Goal: Task Accomplishment & Management: Manage account settings

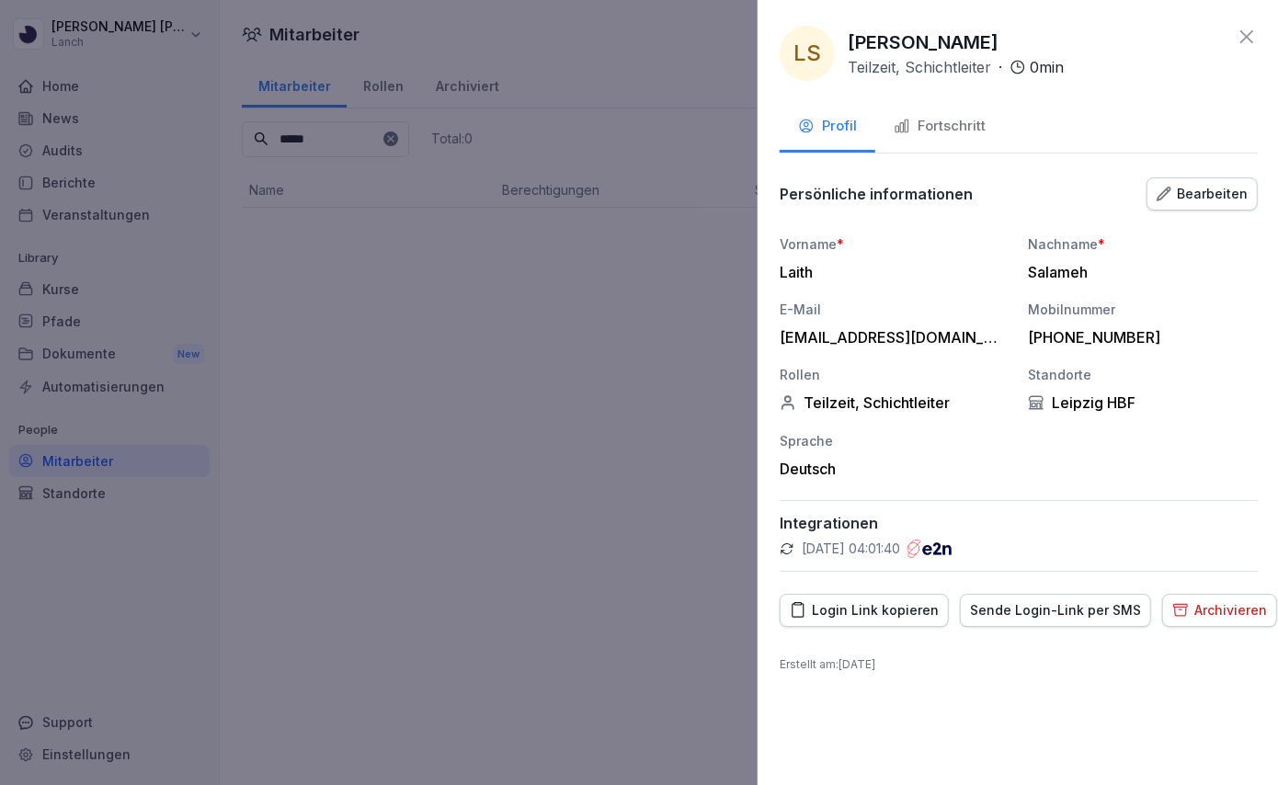
click at [406, 338] on div at bounding box center [639, 392] width 1278 height 785
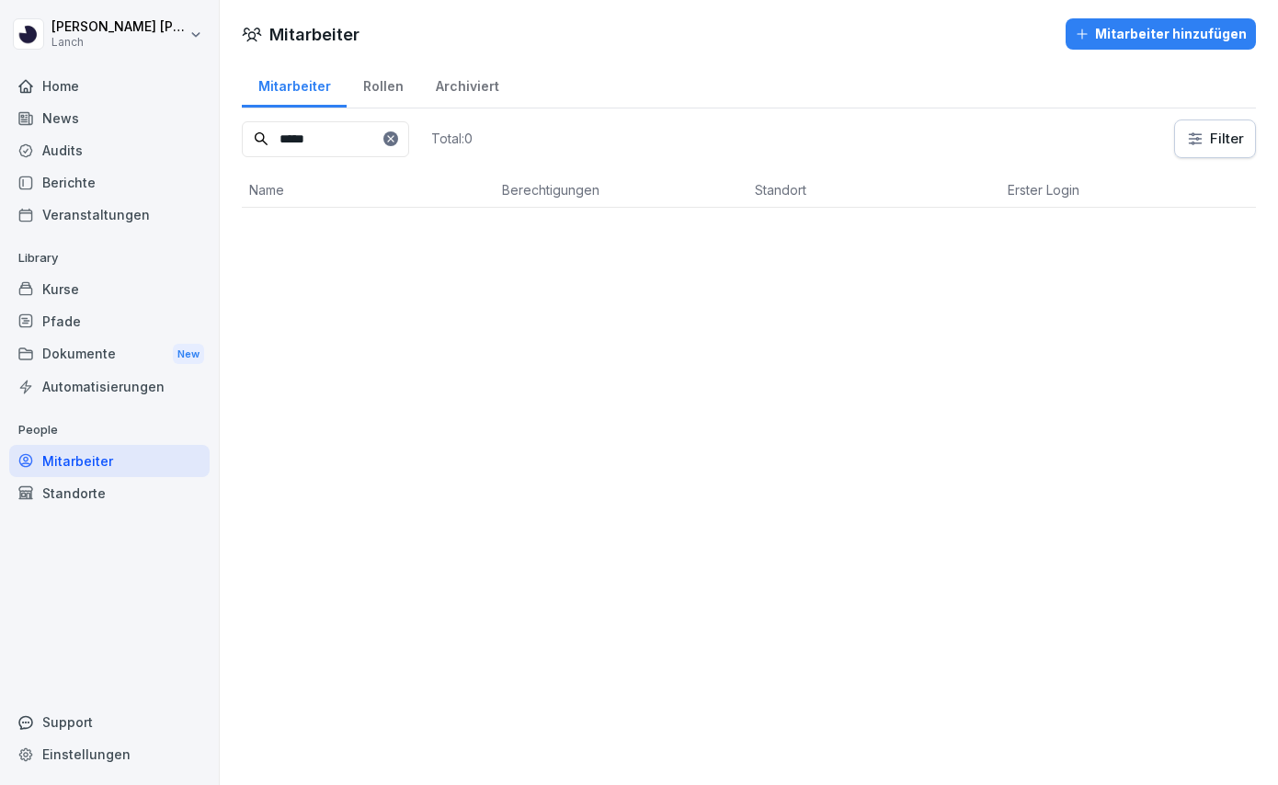
click at [84, 352] on div "Dokumente New" at bounding box center [109, 355] width 200 height 34
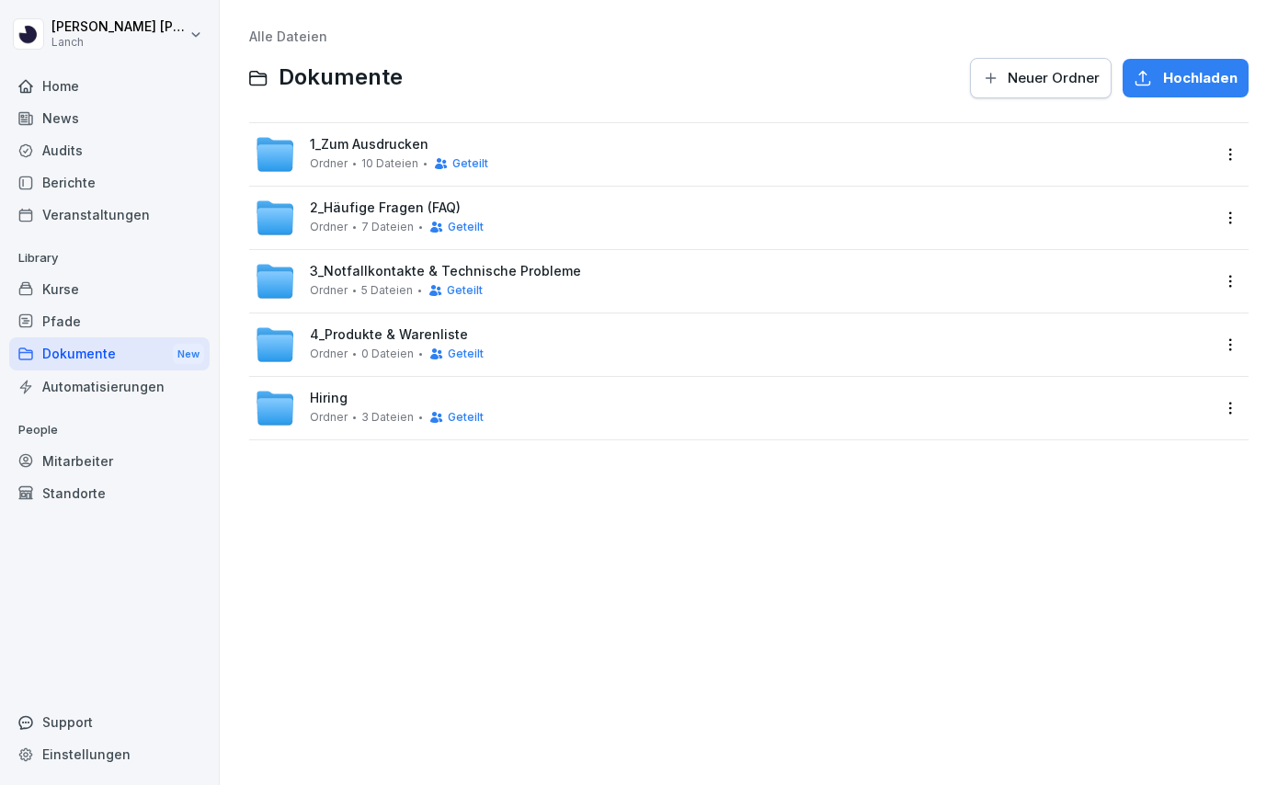
click at [372, 150] on span "1_Zum Ausdrucken" at bounding box center [369, 145] width 119 height 16
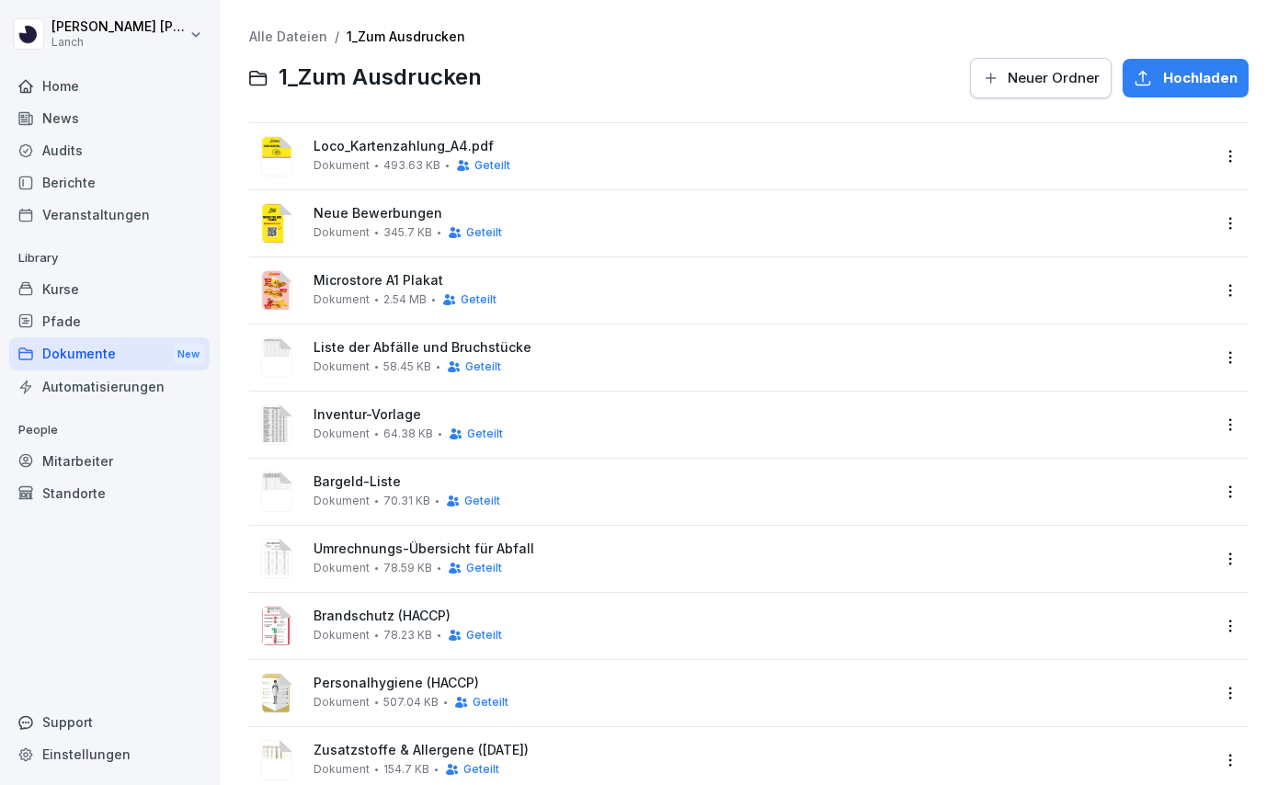
click at [368, 161] on div "Dokument 493.63 KB Geteilt" at bounding box center [412, 165] width 197 height 15
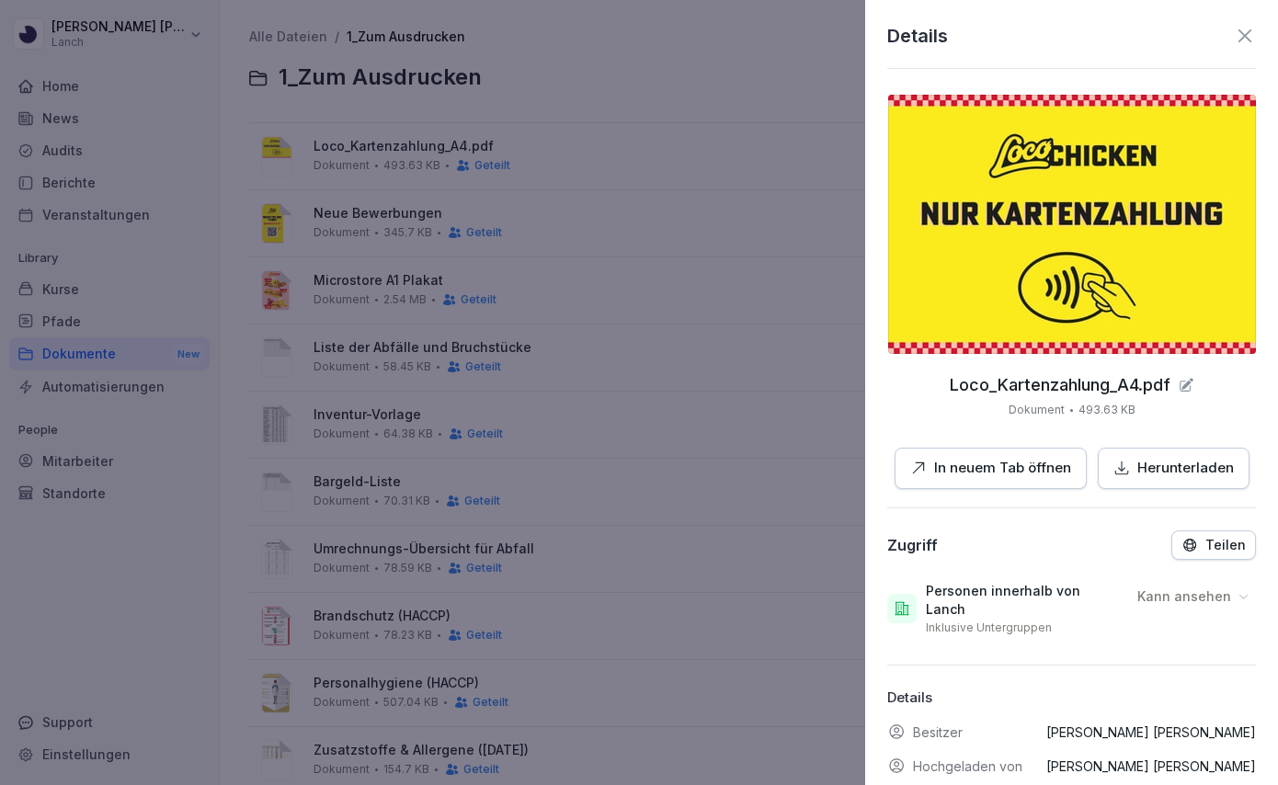
click at [1161, 475] on p "Herunterladen" at bounding box center [1186, 468] width 97 height 21
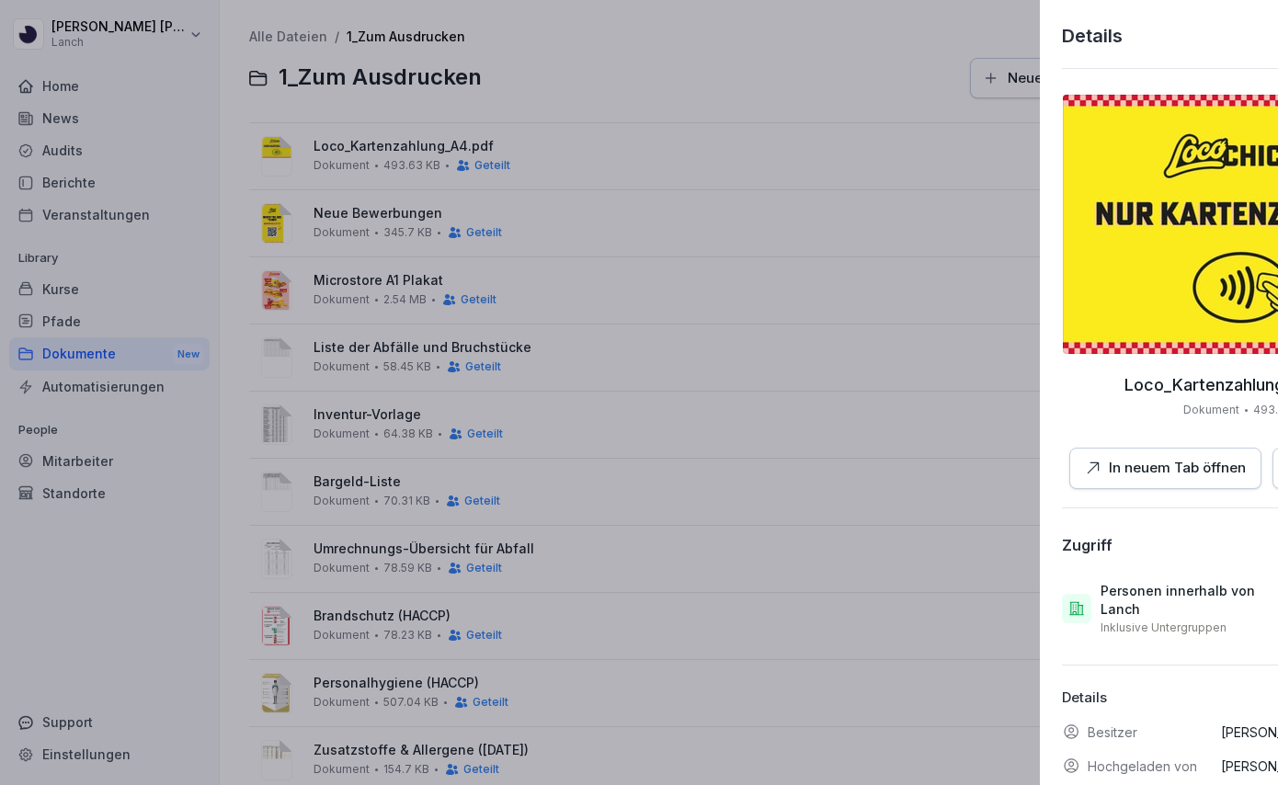
click at [733, 245] on div at bounding box center [639, 392] width 1278 height 785
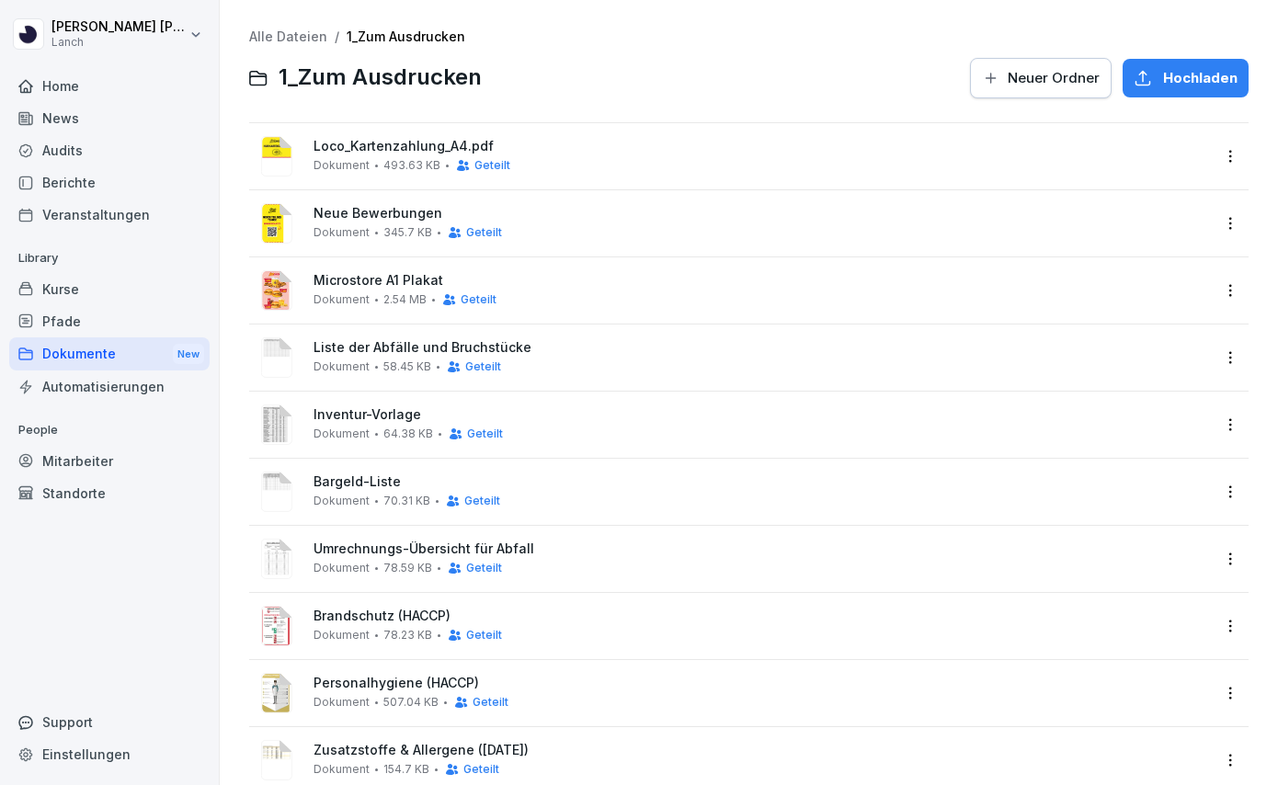
click at [447, 362] on icon at bounding box center [454, 367] width 15 height 15
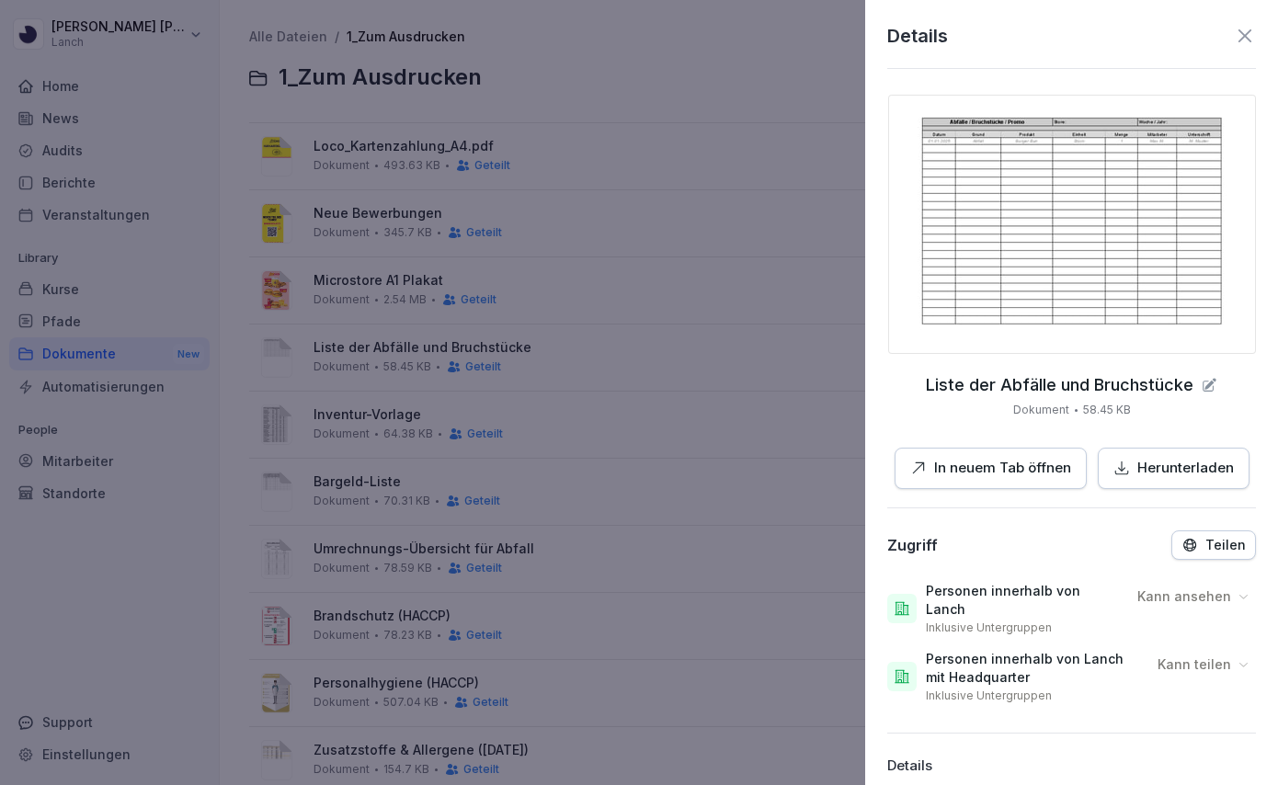
click at [1202, 470] on p "Herunterladen" at bounding box center [1186, 468] width 97 height 21
click at [543, 490] on div at bounding box center [639, 392] width 1278 height 785
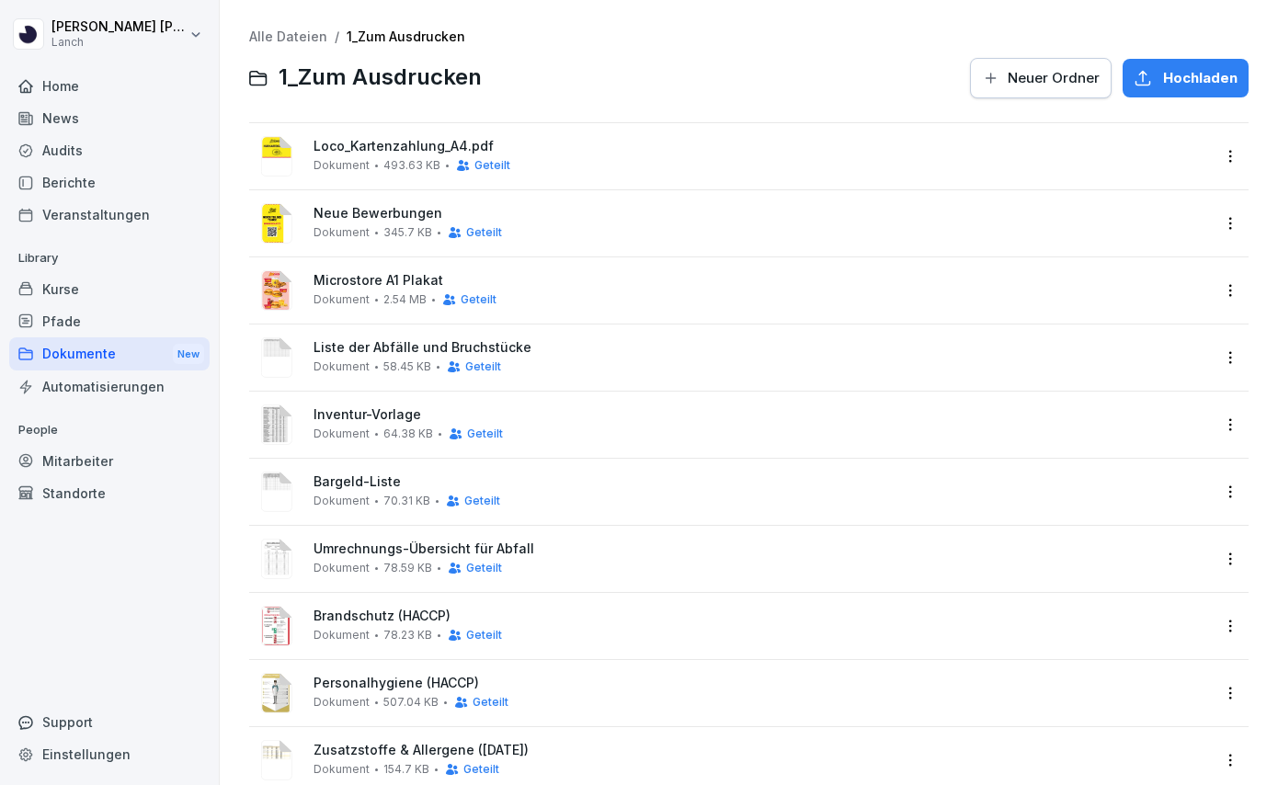
click at [396, 481] on span "Bargeld-Liste" at bounding box center [762, 483] width 897 height 16
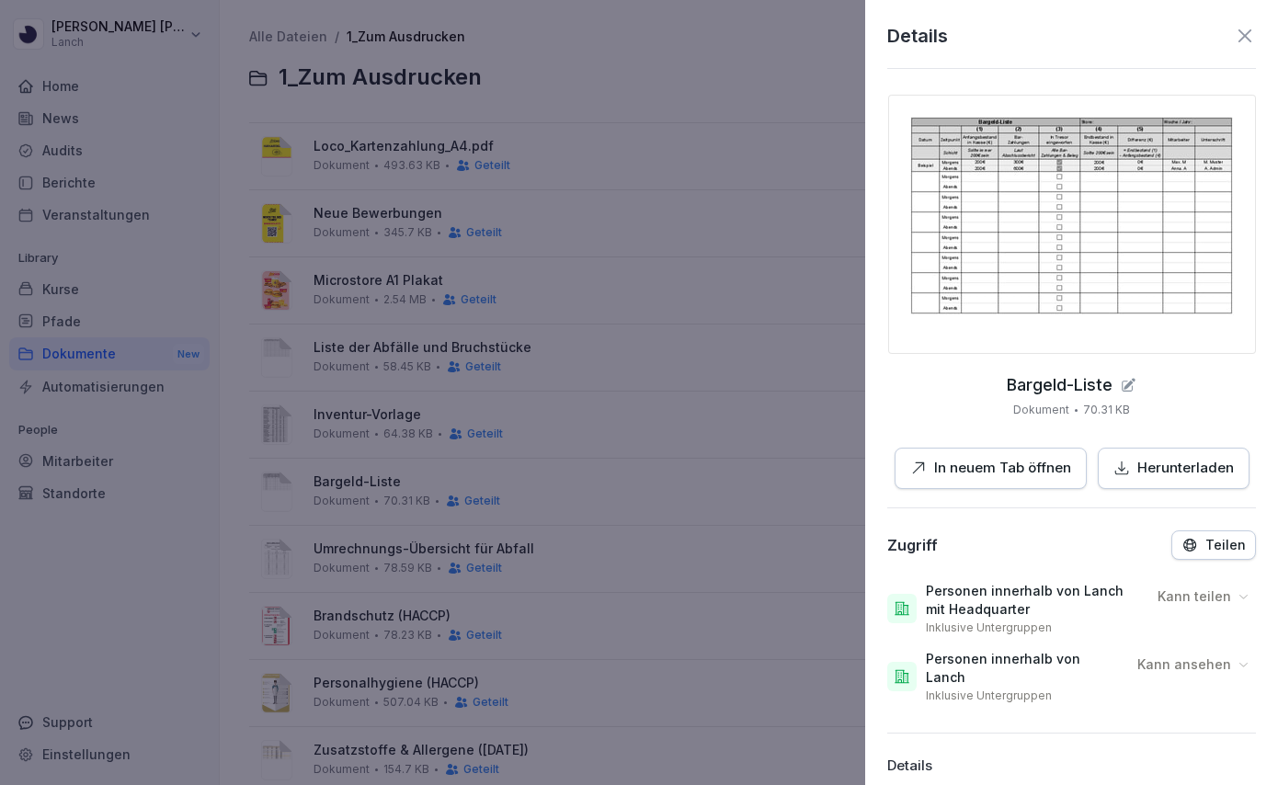
click at [1166, 476] on p "Herunterladen" at bounding box center [1186, 468] width 97 height 21
click at [661, 634] on div at bounding box center [639, 392] width 1278 height 785
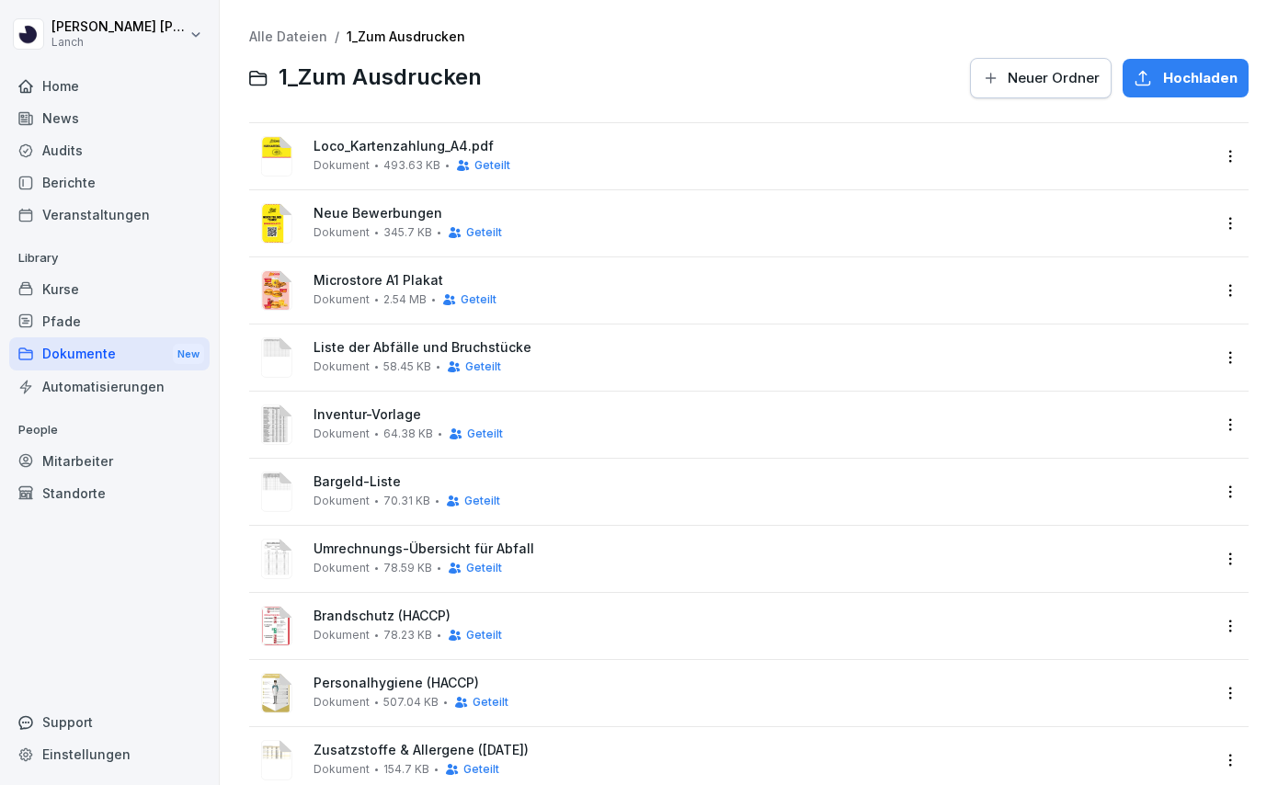
click at [538, 692] on div "Personalhygiene (HACCP) Dokument 507.04 KB Geteilt" at bounding box center [762, 693] width 897 height 34
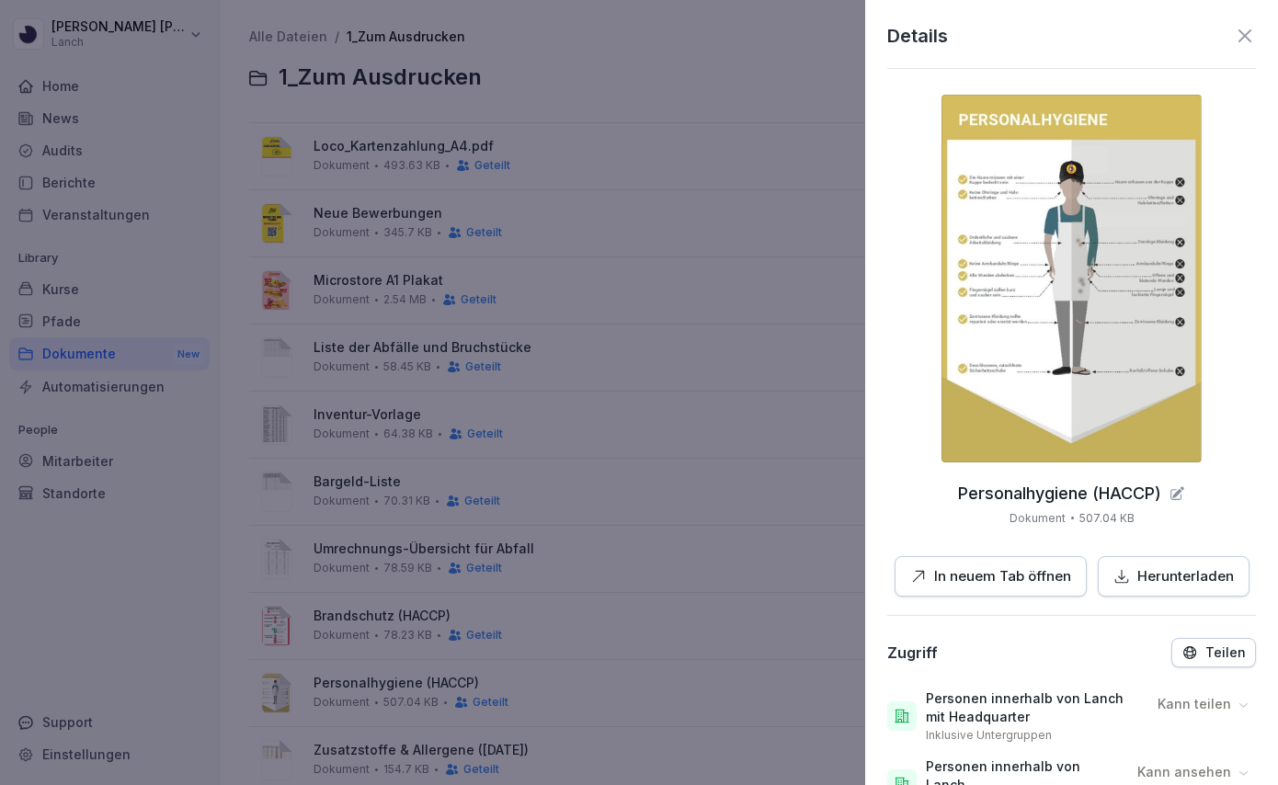
click at [1170, 583] on p "Herunterladen" at bounding box center [1186, 577] width 97 height 21
click at [594, 645] on div at bounding box center [639, 392] width 1278 height 785
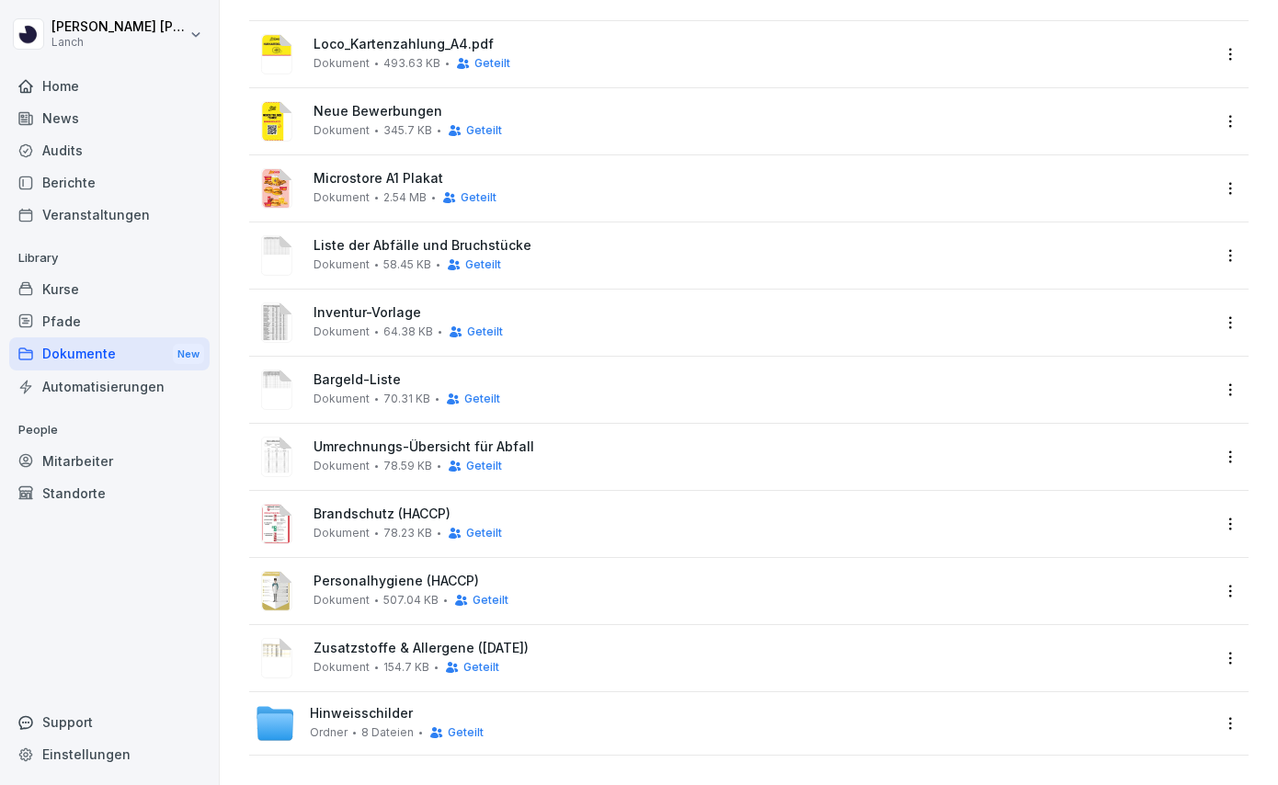
scroll to position [101, 0]
click at [523, 653] on span "Zusatzstoffe & Allergene ([DATE])" at bounding box center [762, 650] width 897 height 16
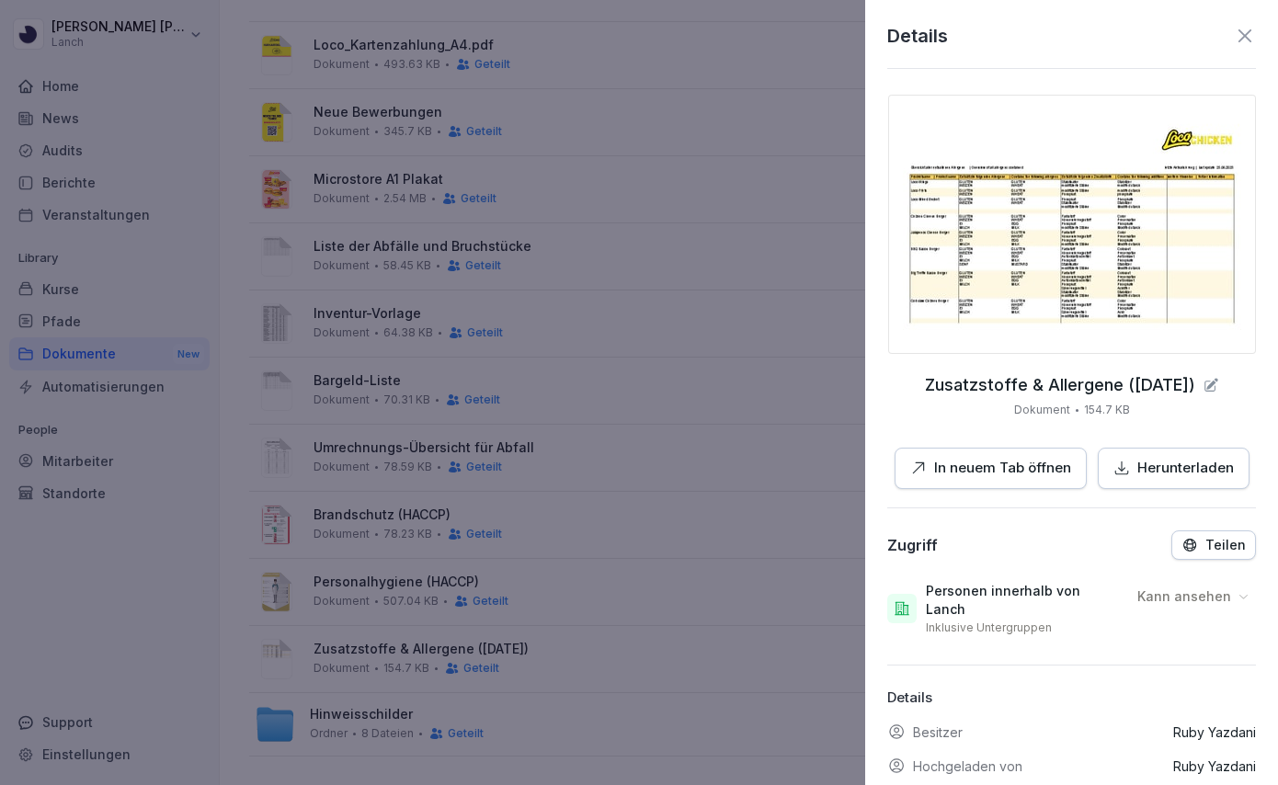
click at [1171, 475] on p "Herunterladen" at bounding box center [1186, 468] width 97 height 21
click at [670, 510] on div at bounding box center [639, 392] width 1278 height 785
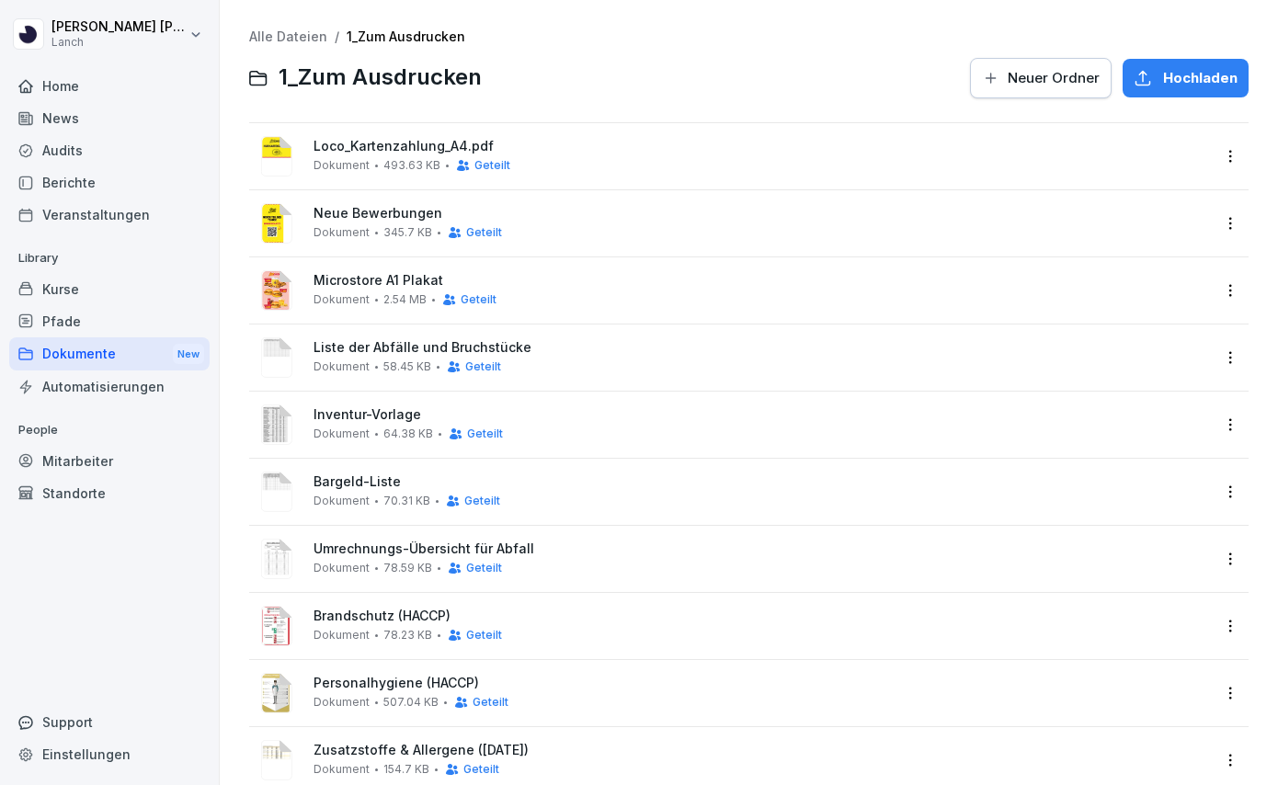
scroll to position [0, 0]
click at [1174, 75] on span "Hochladen" at bounding box center [1200, 78] width 74 height 20
type input "**********"
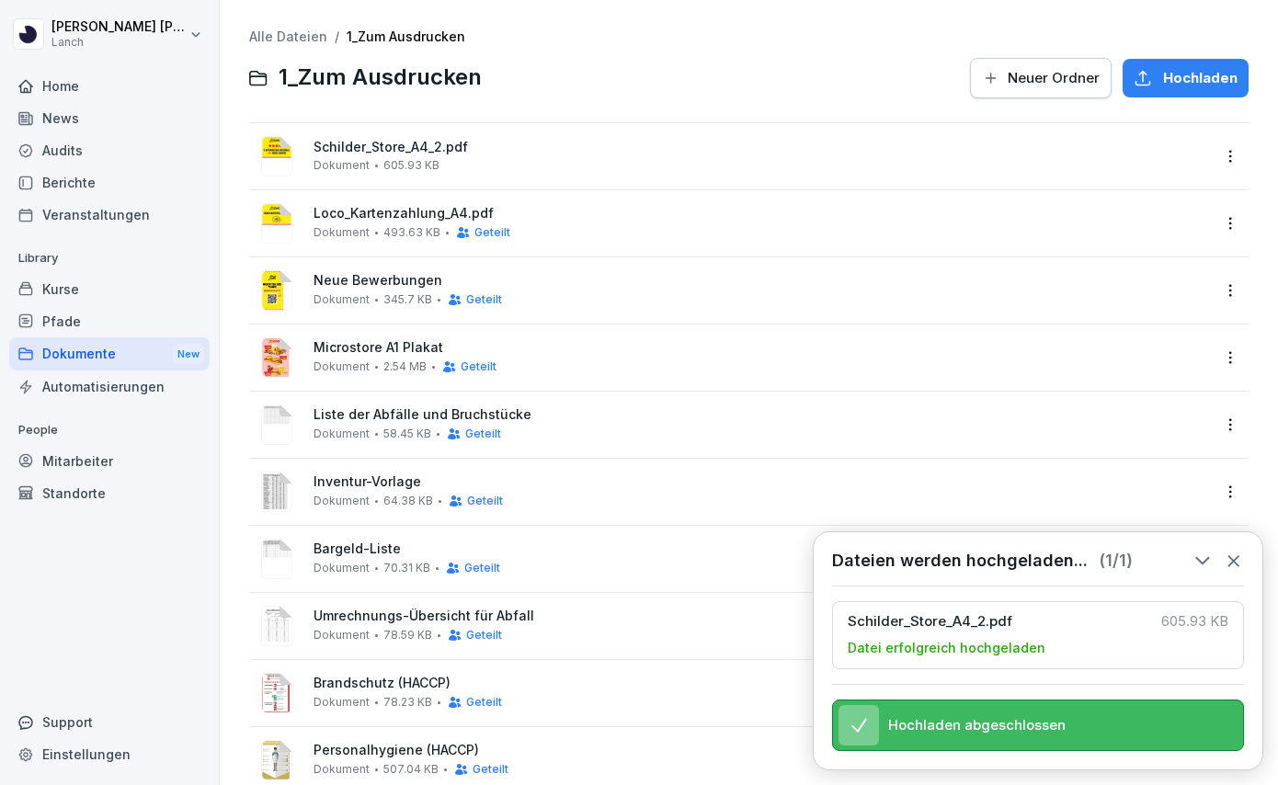
click at [1228, 158] on html "[PERSON_NAME] Lanch Home News Audits Berichte Veranstaltungen Library Kurse Pfa…" at bounding box center [639, 392] width 1278 height 785
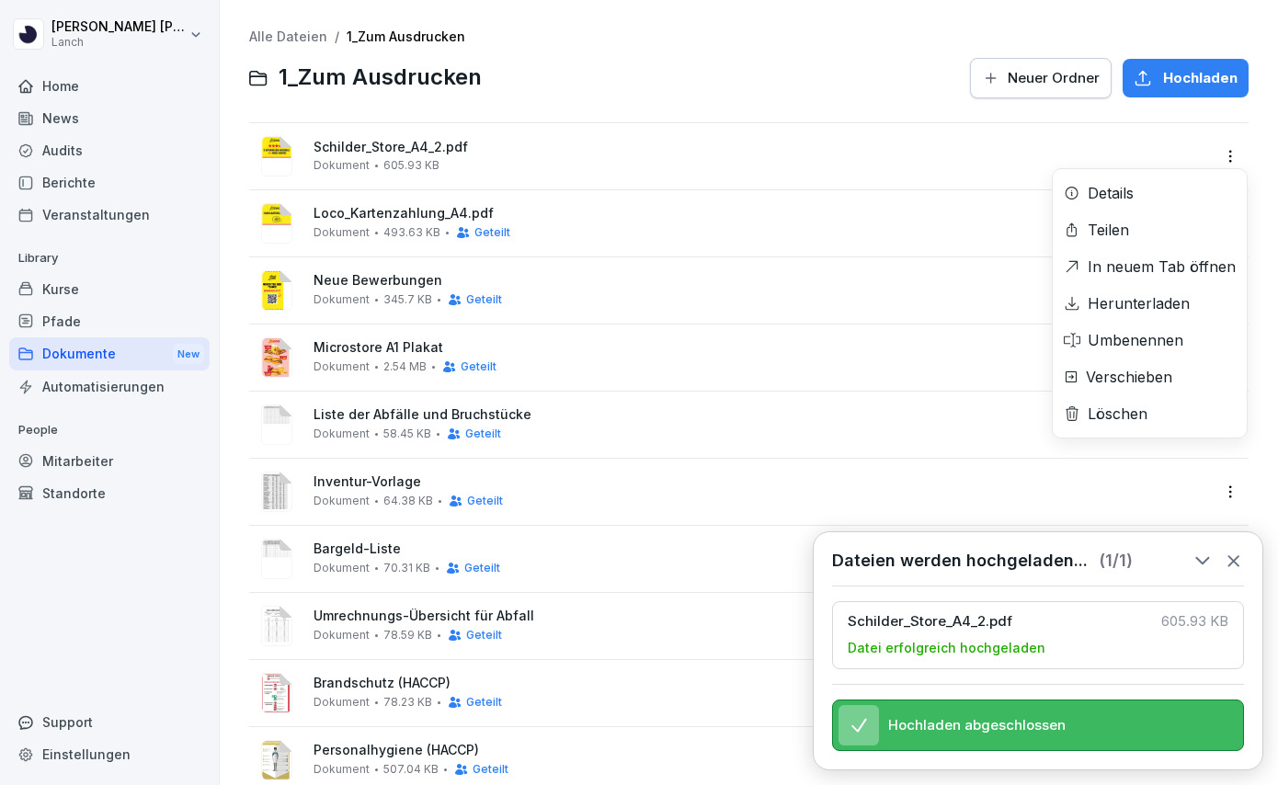
click at [1127, 335] on div "Umbenennen" at bounding box center [1136, 340] width 96 height 22
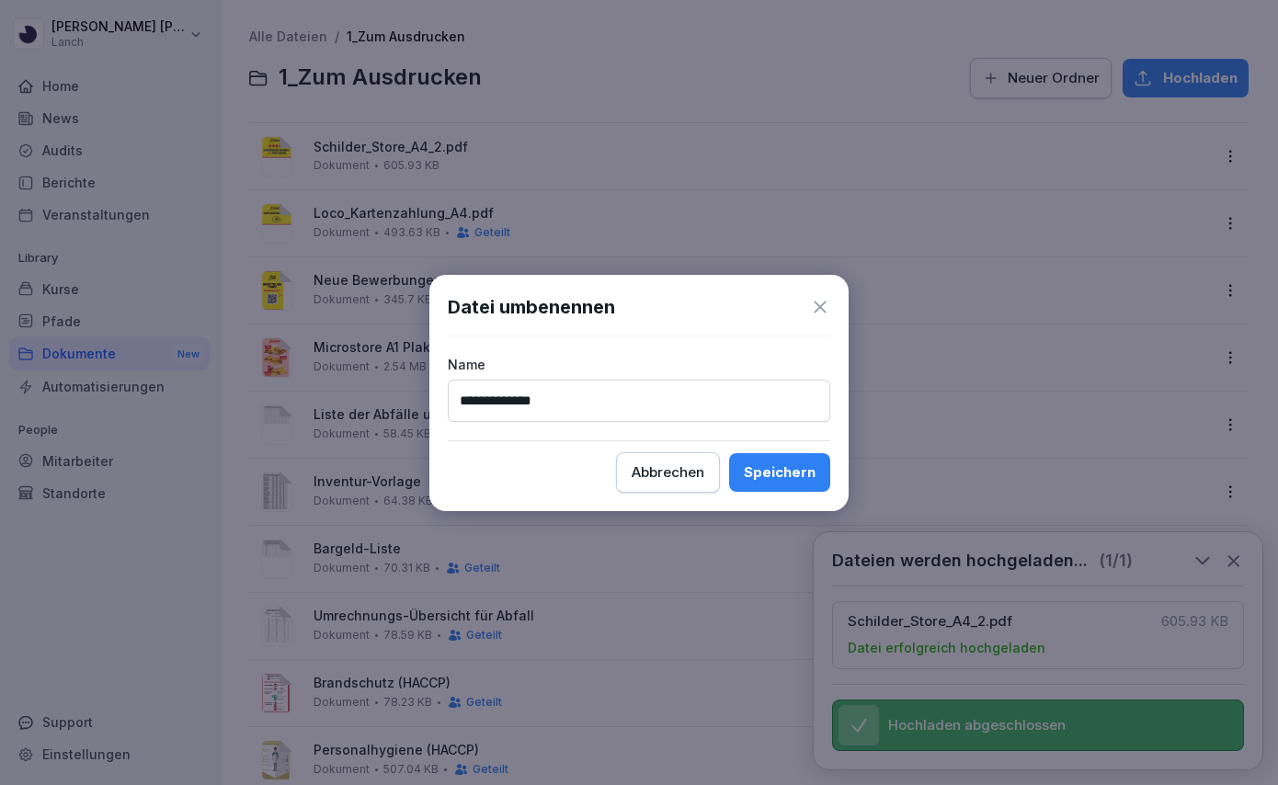
type input "**********"
click at [804, 474] on div "Speichern" at bounding box center [780, 473] width 72 height 20
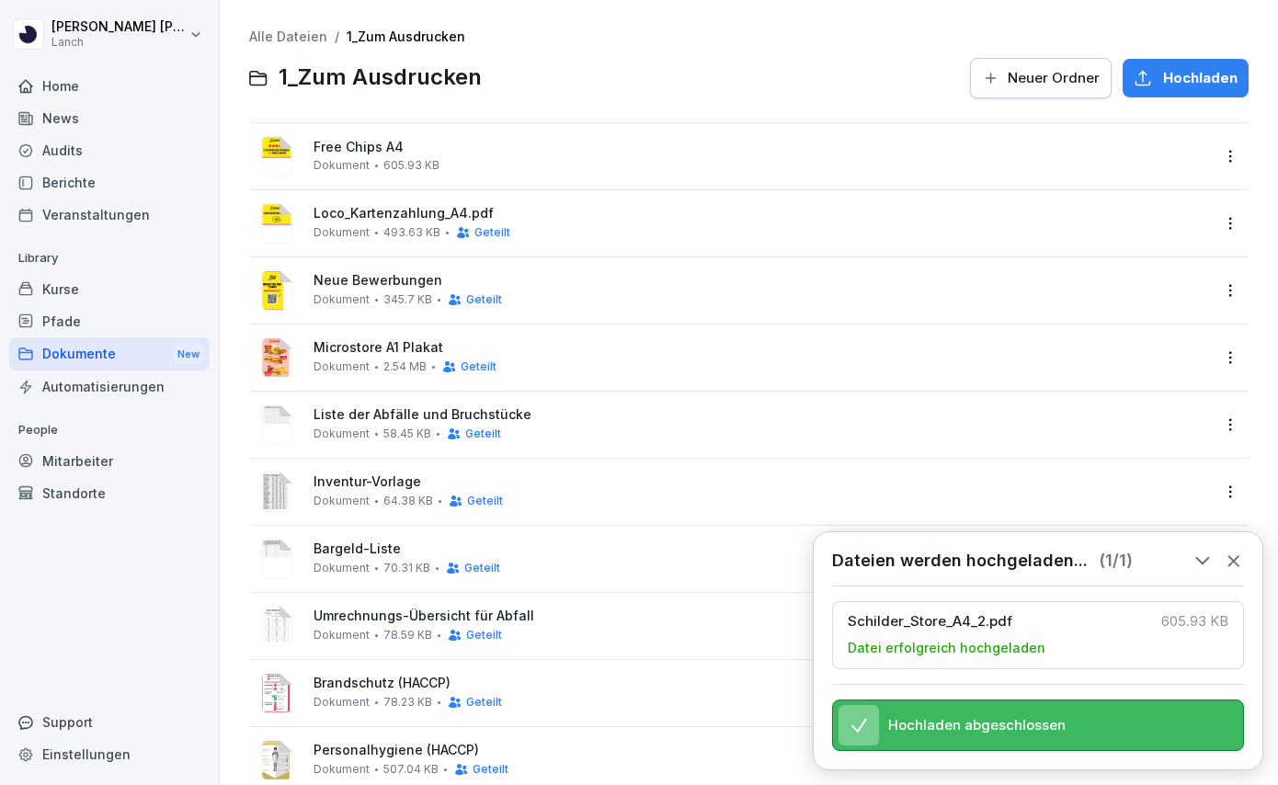
click at [1230, 152] on html "[PERSON_NAME] Lanch Home News Audits Berichte Veranstaltungen Library Kurse Pfa…" at bounding box center [639, 392] width 1278 height 785
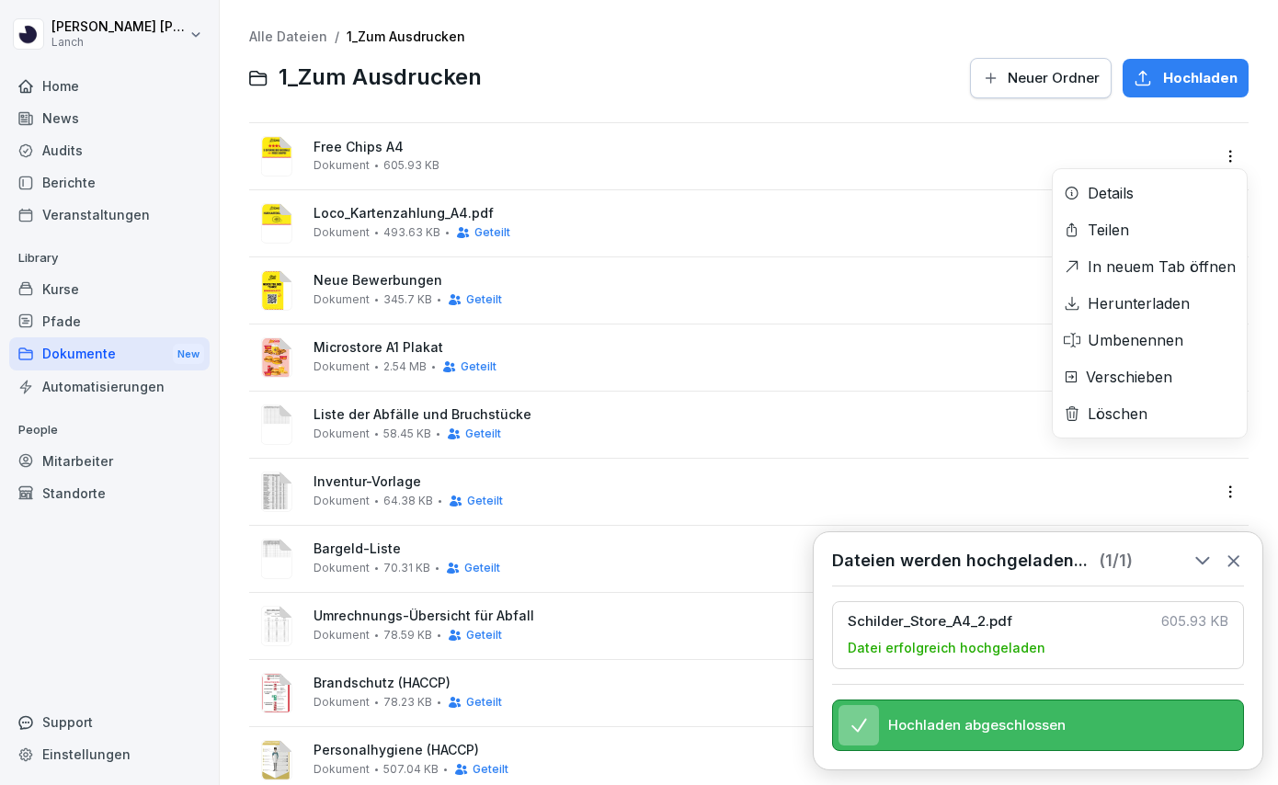
click at [1123, 234] on div "Teilen" at bounding box center [1108, 230] width 41 height 22
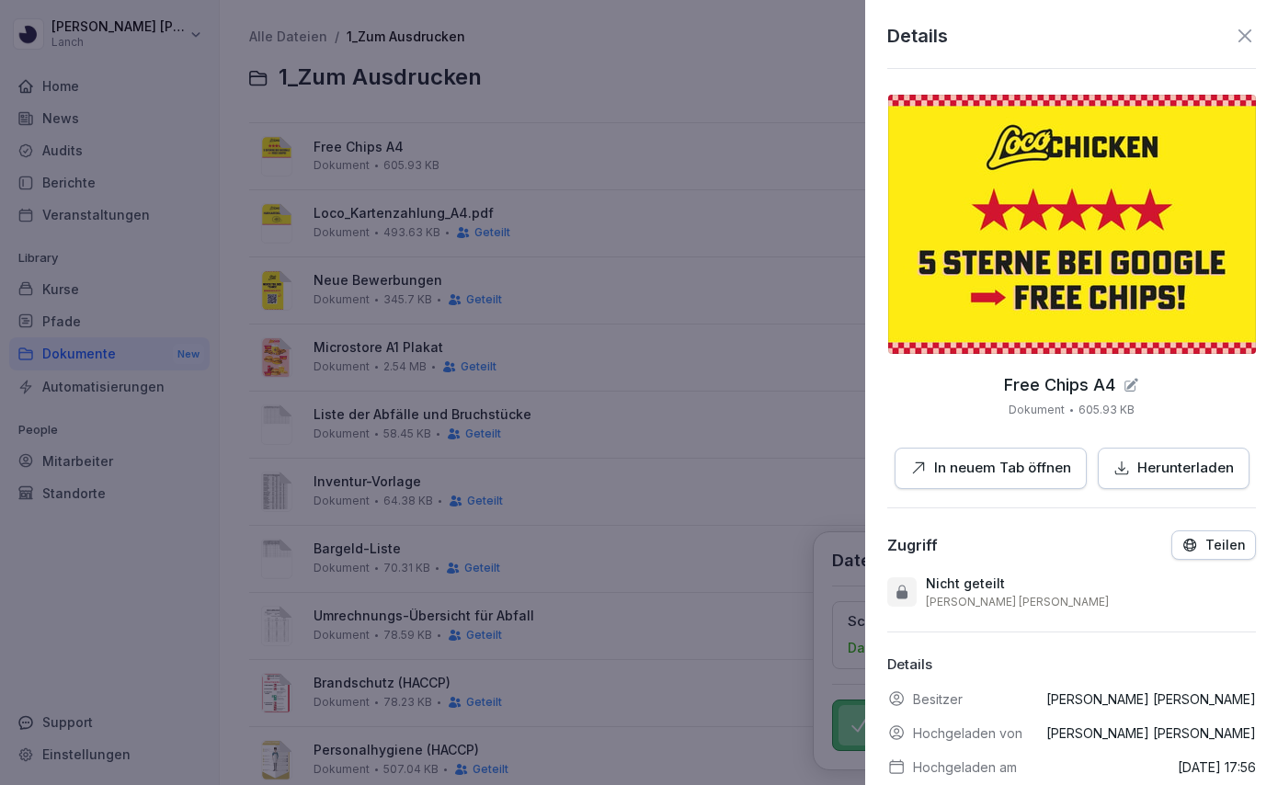
click at [1222, 548] on p "Teilen" at bounding box center [1226, 545] width 40 height 15
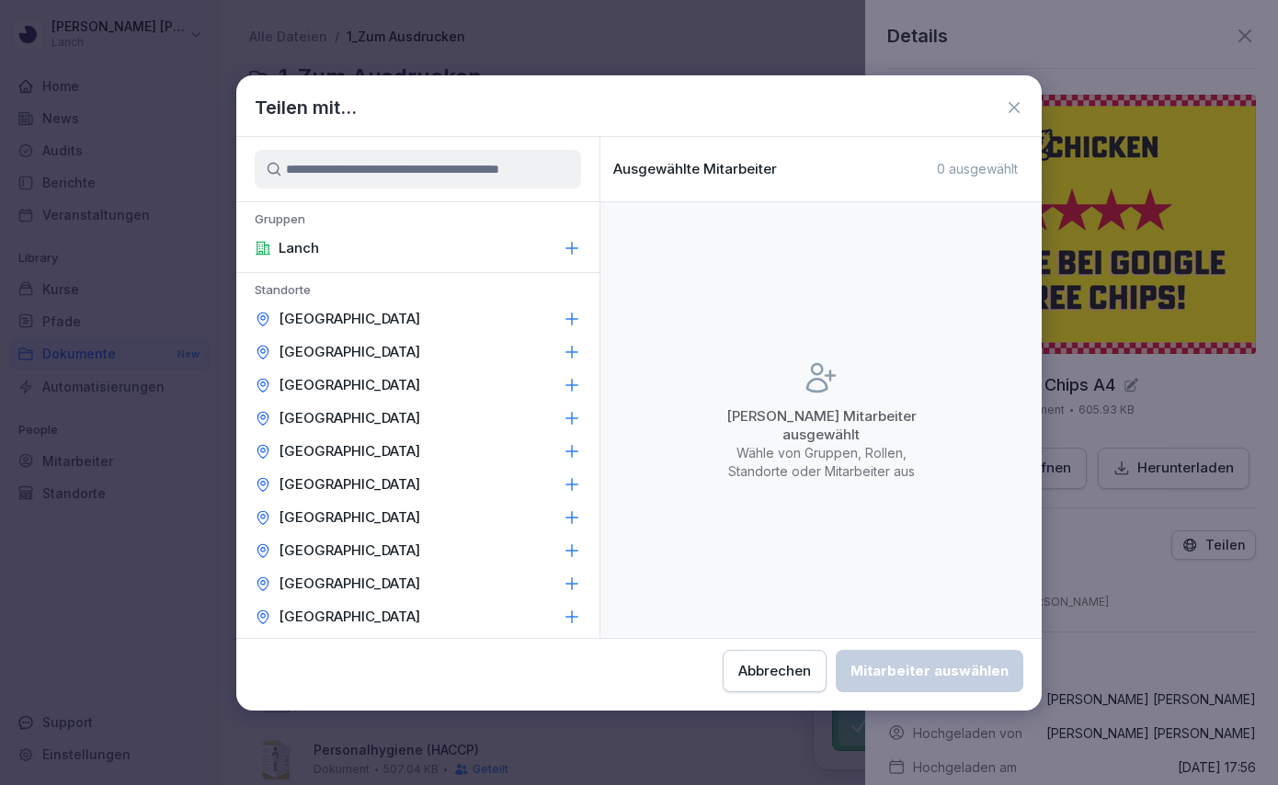
click at [444, 249] on div "Lanch" at bounding box center [417, 248] width 363 height 33
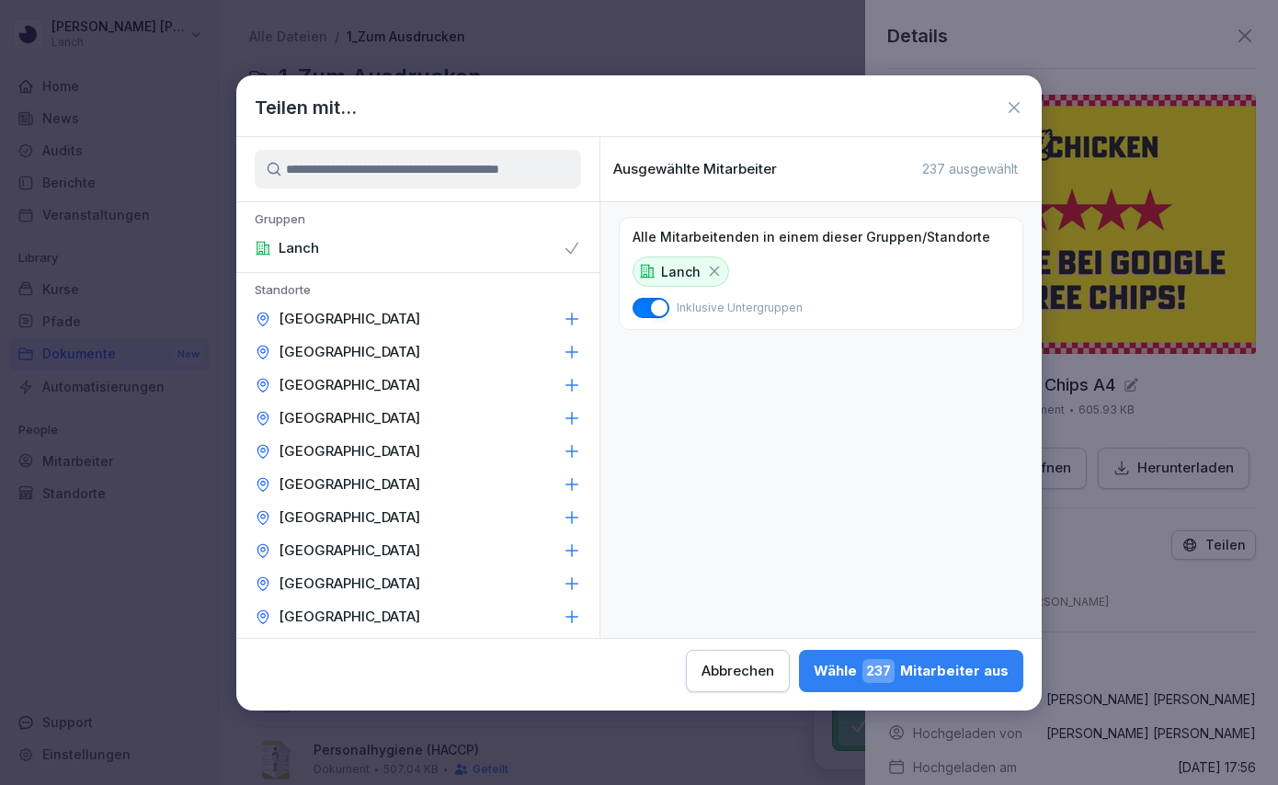
click at [814, 674] on div "Wähle 237 Mitarbeiter aus" at bounding box center [911, 671] width 195 height 24
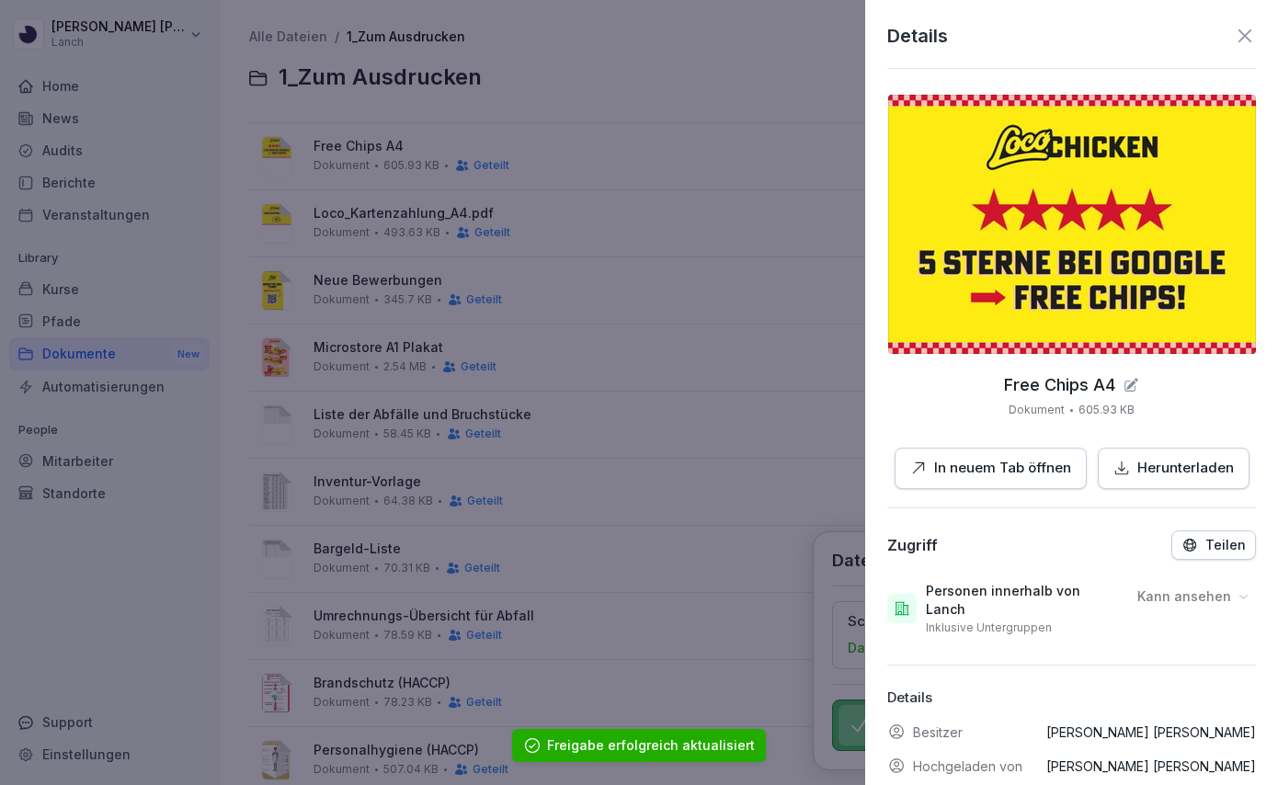
click at [664, 248] on div at bounding box center [639, 392] width 1278 height 785
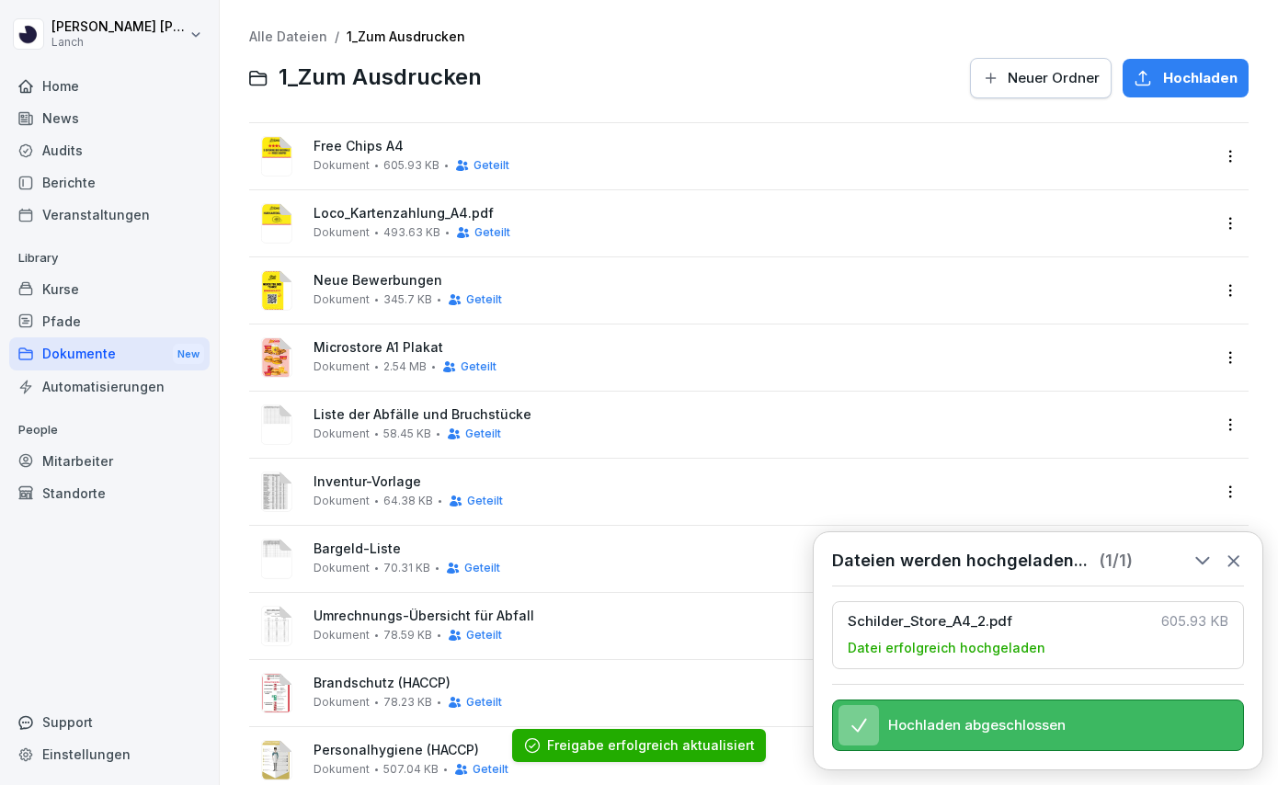
click at [1216, 63] on button "Hochladen" at bounding box center [1186, 78] width 126 height 39
type input "**********"
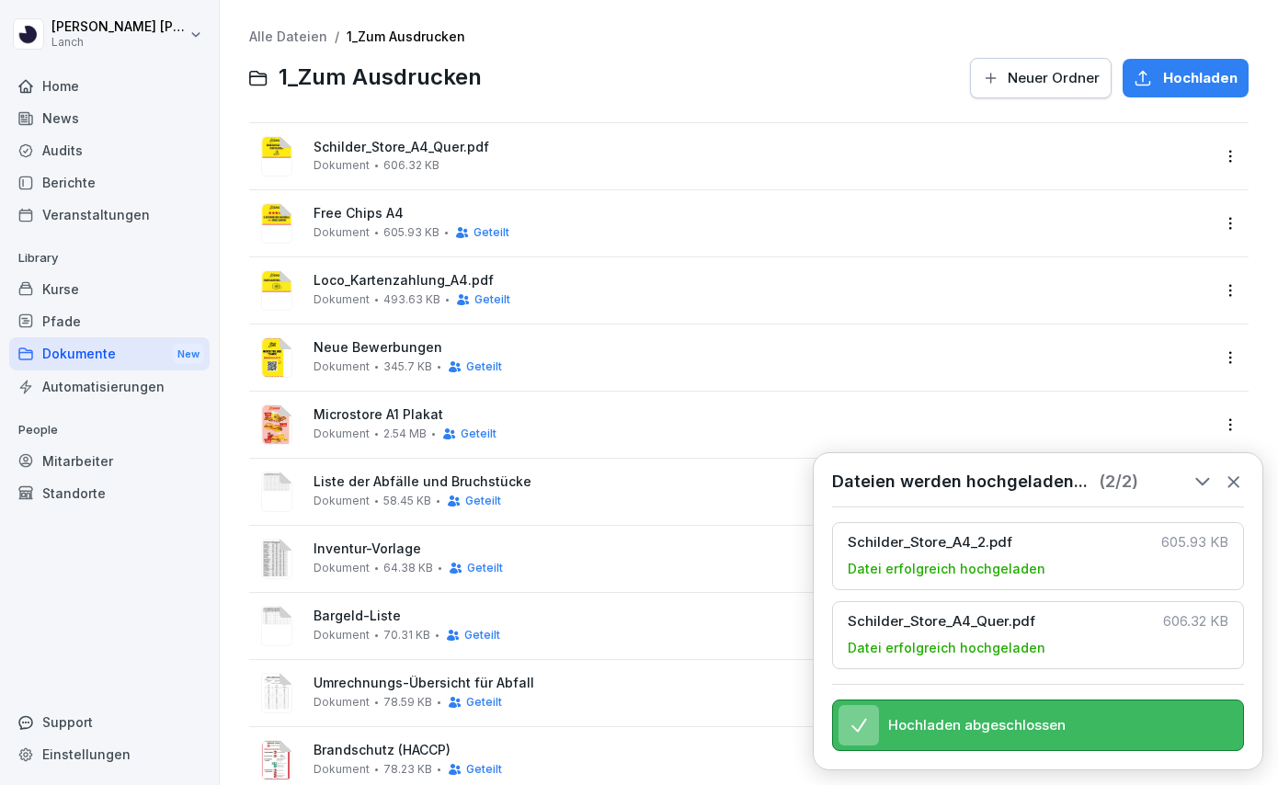
click at [1231, 155] on html "[PERSON_NAME] Lanch Home News Audits Berichte Veranstaltungen Library Kurse Pfa…" at bounding box center [639, 392] width 1278 height 785
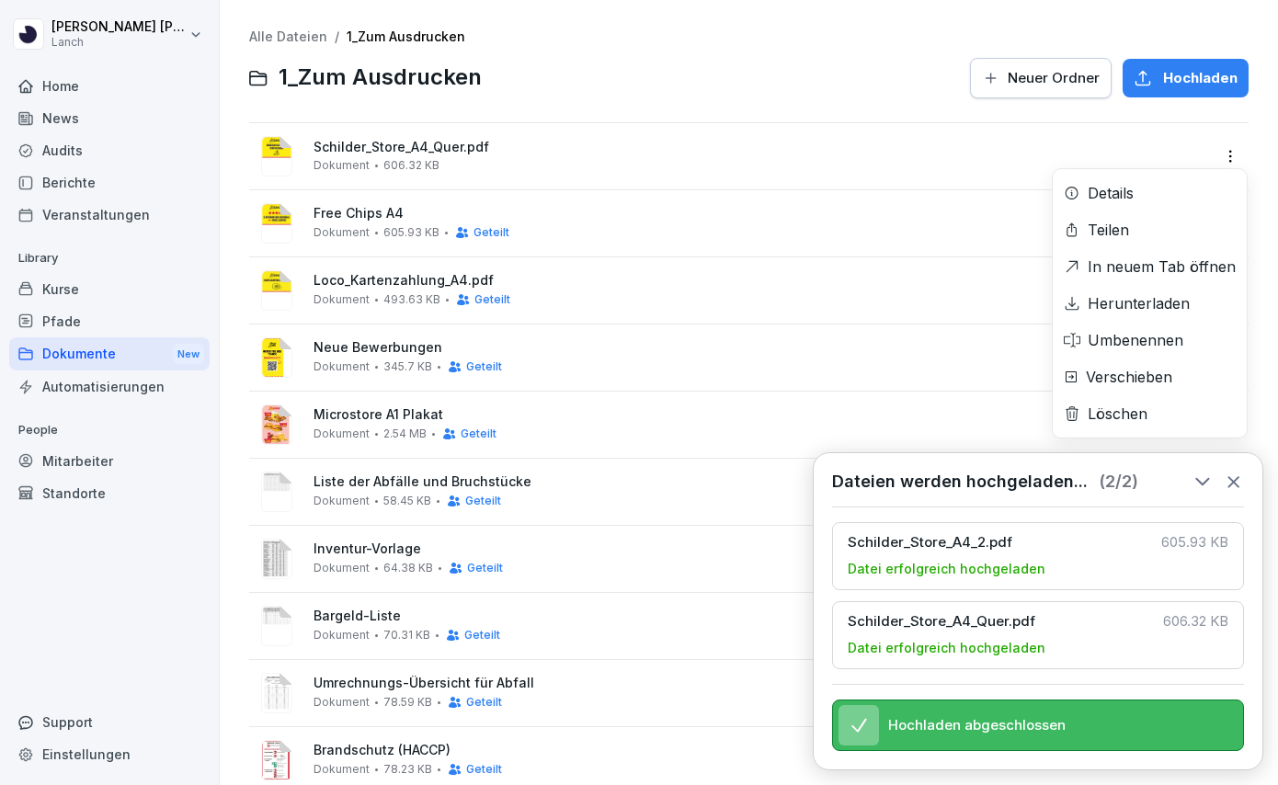
click at [1137, 340] on div "Umbenennen" at bounding box center [1136, 340] width 96 height 22
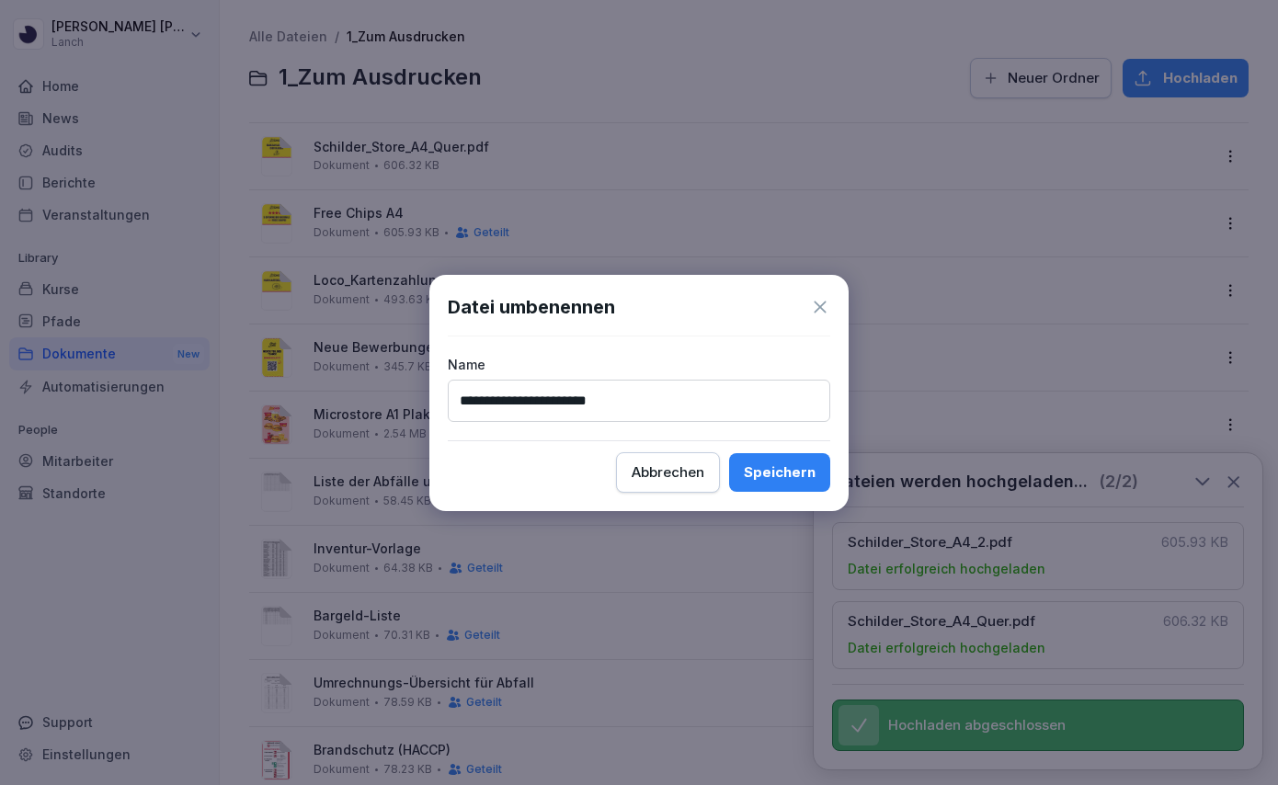
type input "**********"
click at [781, 472] on button "Speichern" at bounding box center [779, 472] width 101 height 39
